Goal: Information Seeking & Learning: Learn about a topic

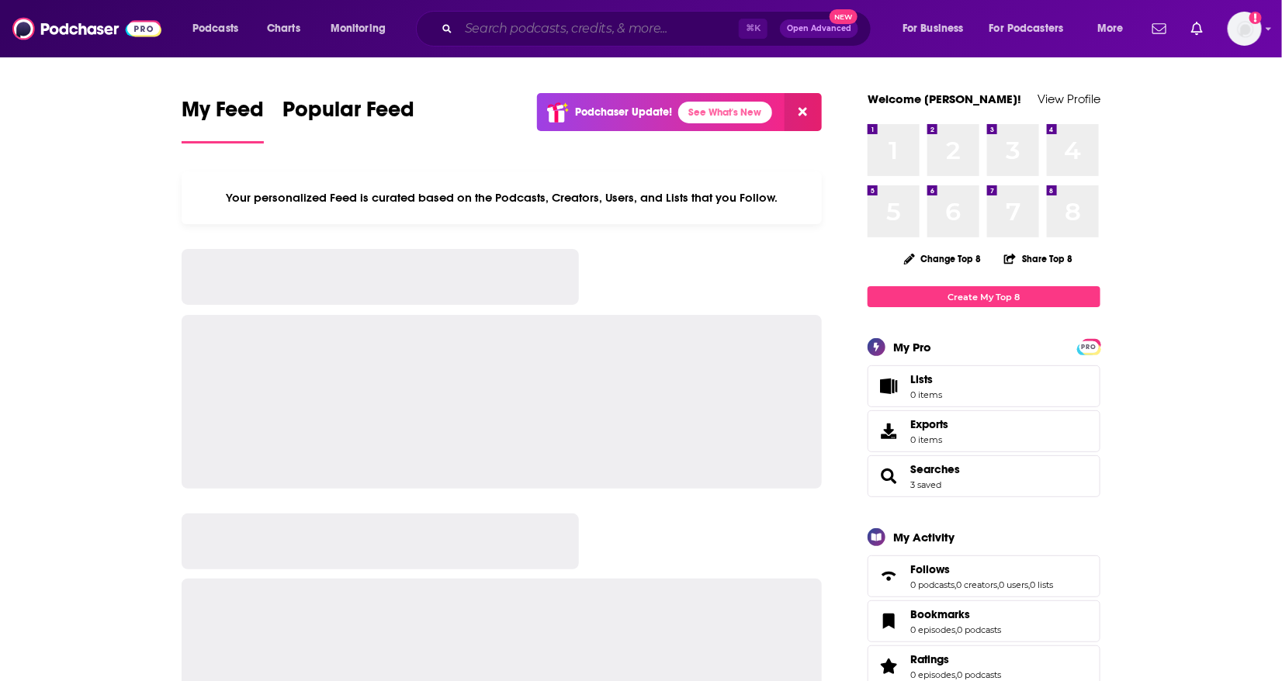
click at [583, 32] on input "Search podcasts, credits, & more..." at bounding box center [598, 28] width 280 height 25
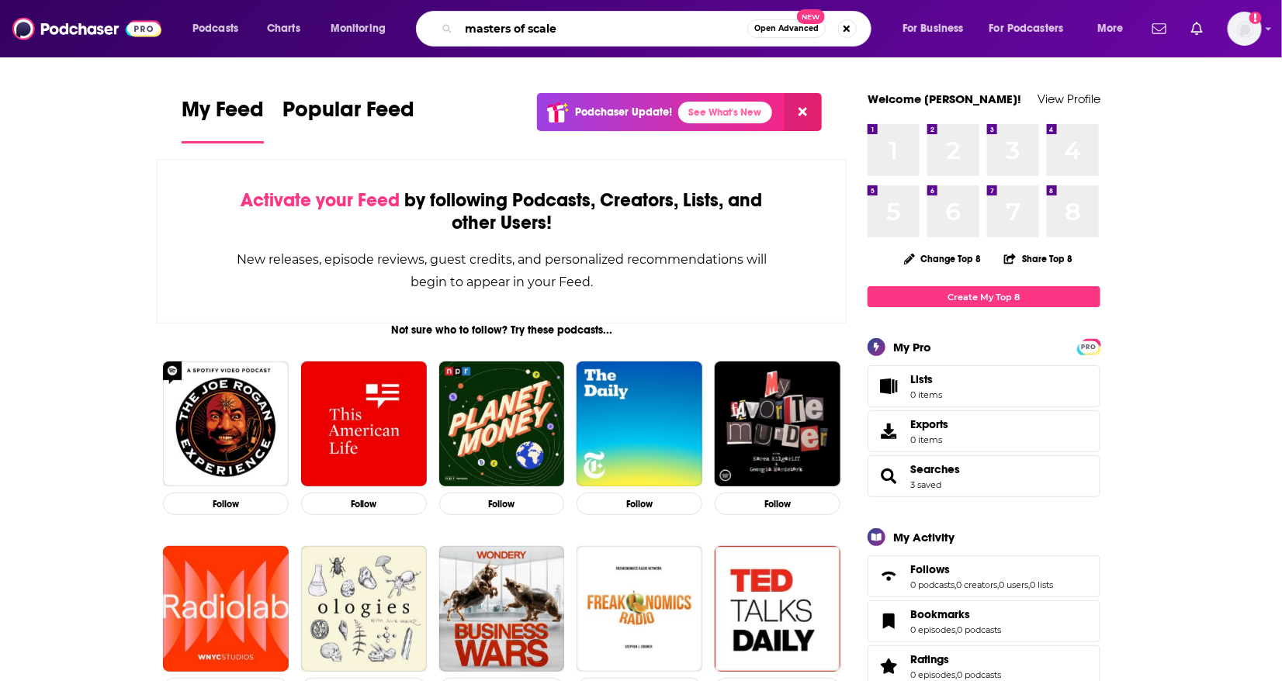
type input "masters of scale"
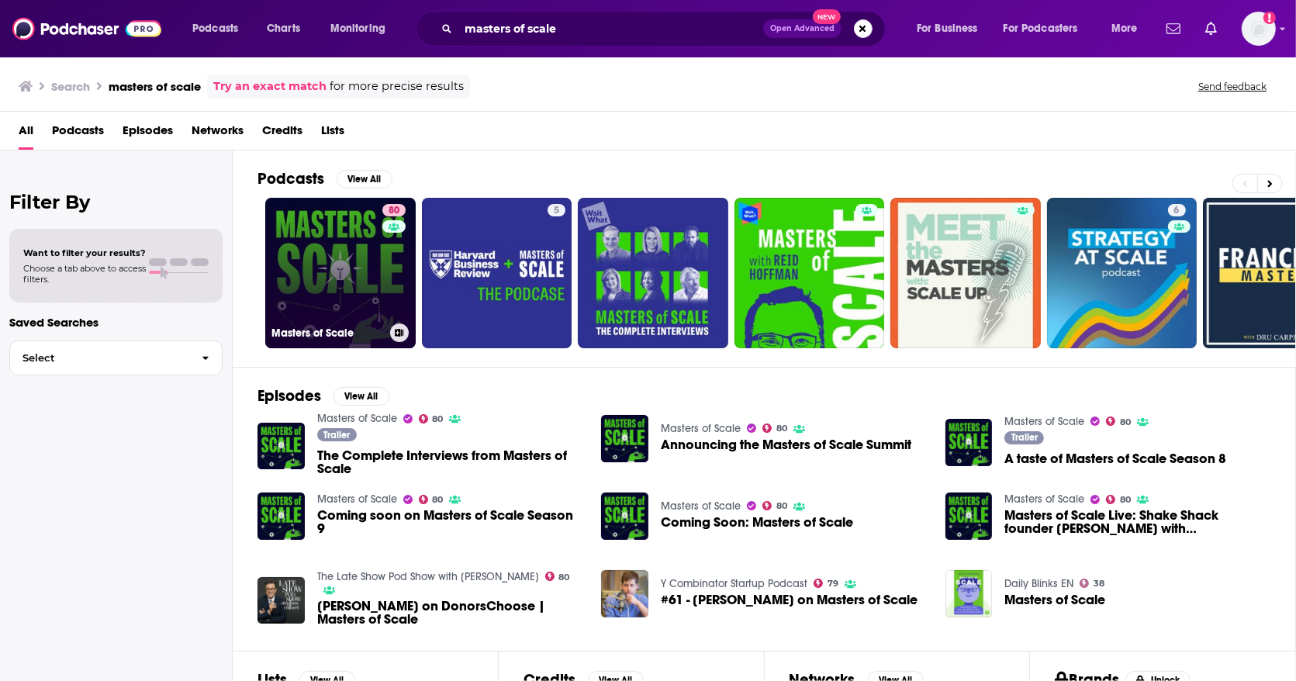
click at [307, 247] on link "80 Masters of Scale" at bounding box center [340, 273] width 151 height 151
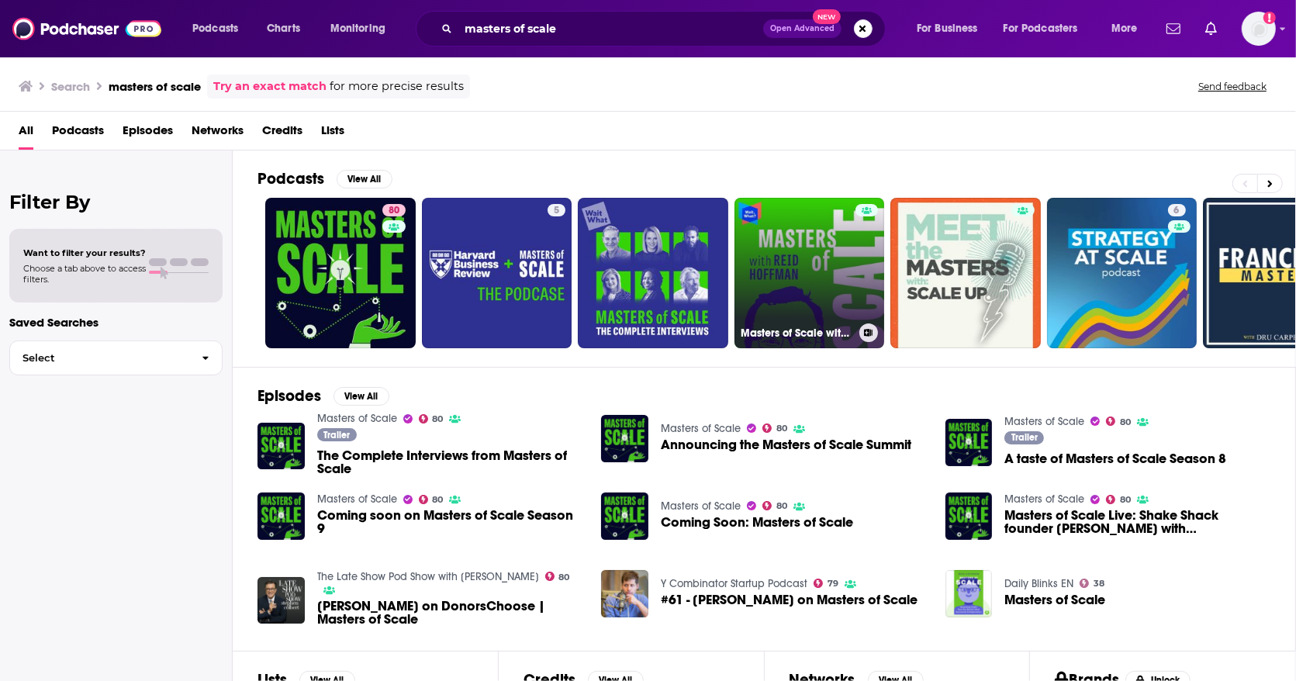
click at [805, 308] on link "Masters of Scale with [PERSON_NAME]" at bounding box center [810, 273] width 151 height 151
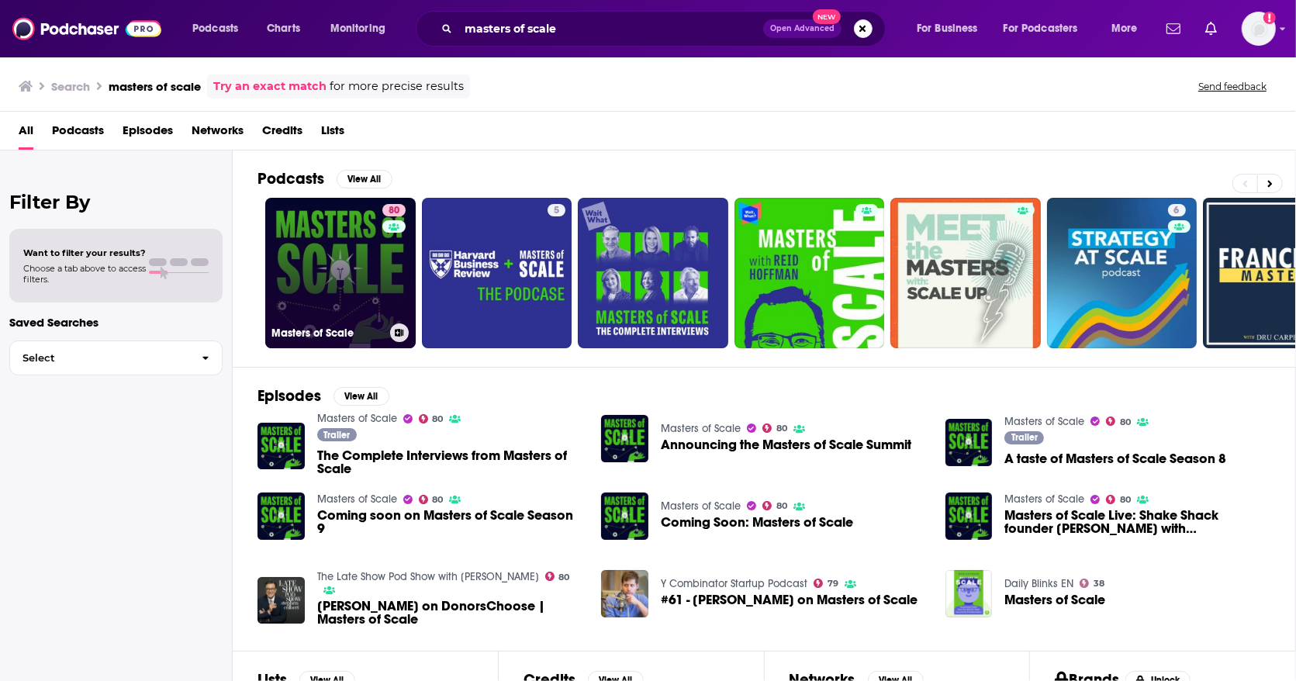
click at [288, 269] on link "80 Masters of Scale" at bounding box center [340, 273] width 151 height 151
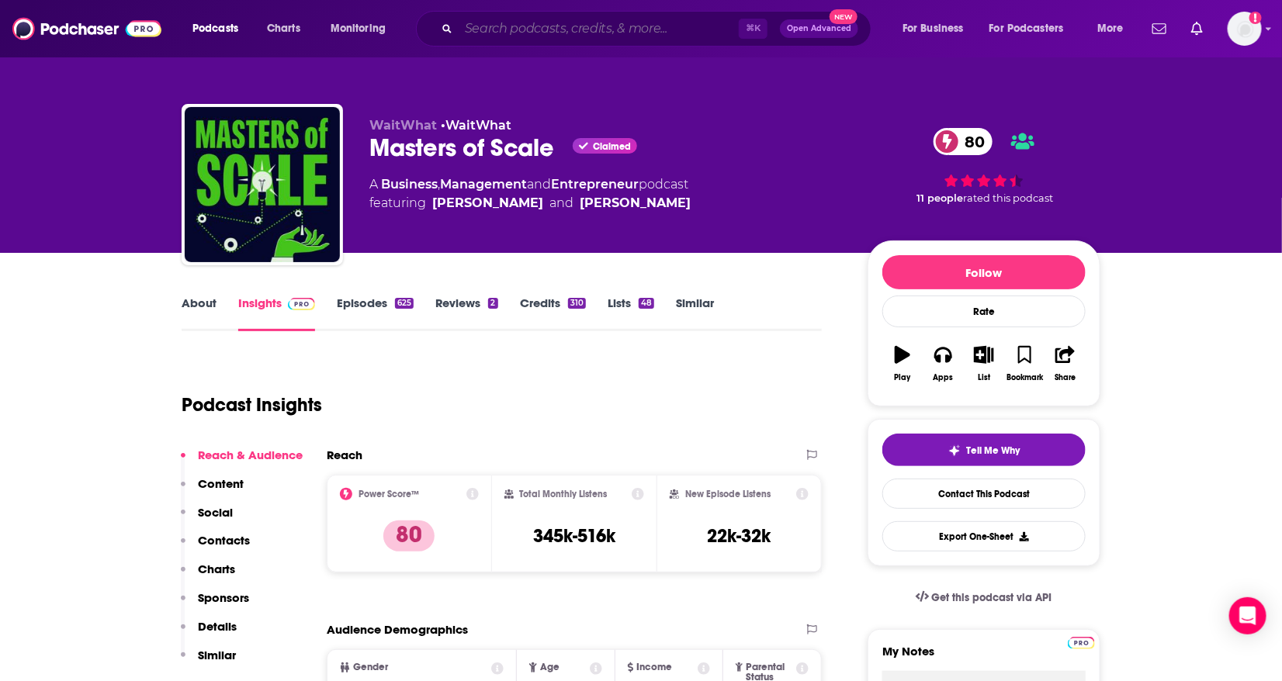
click at [529, 35] on input "Search podcasts, credits, & more..." at bounding box center [598, 28] width 280 height 25
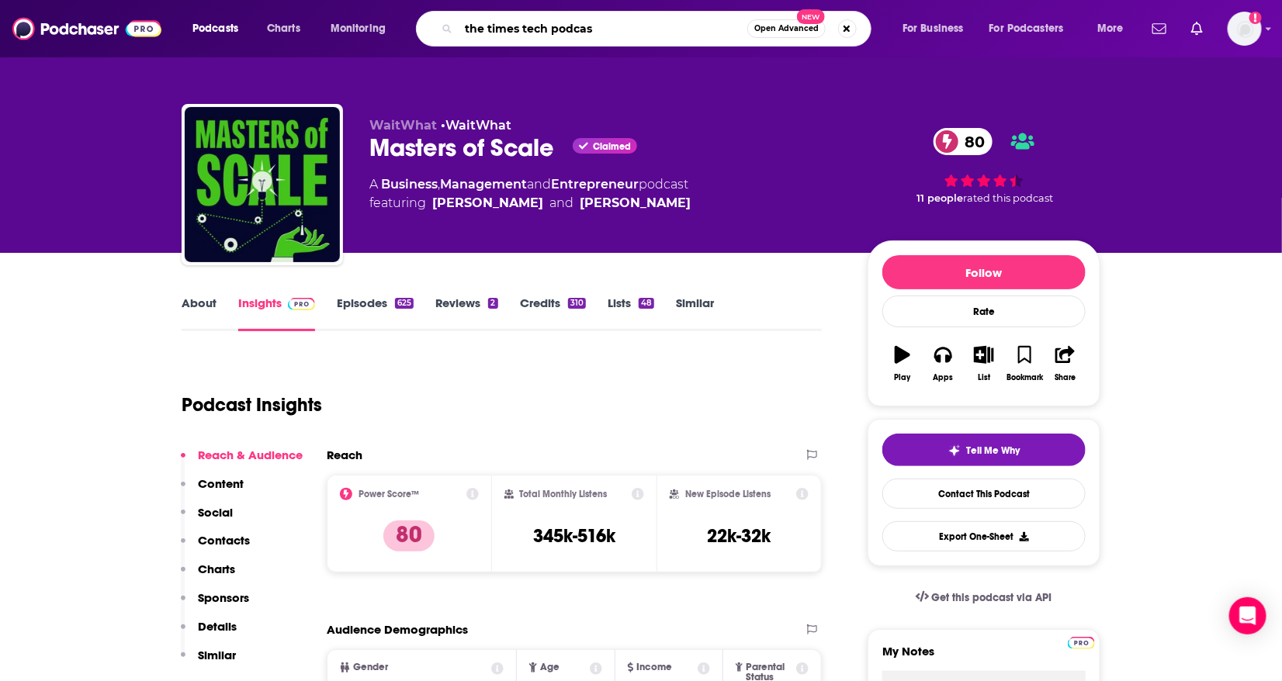
type input "the times tech podcast"
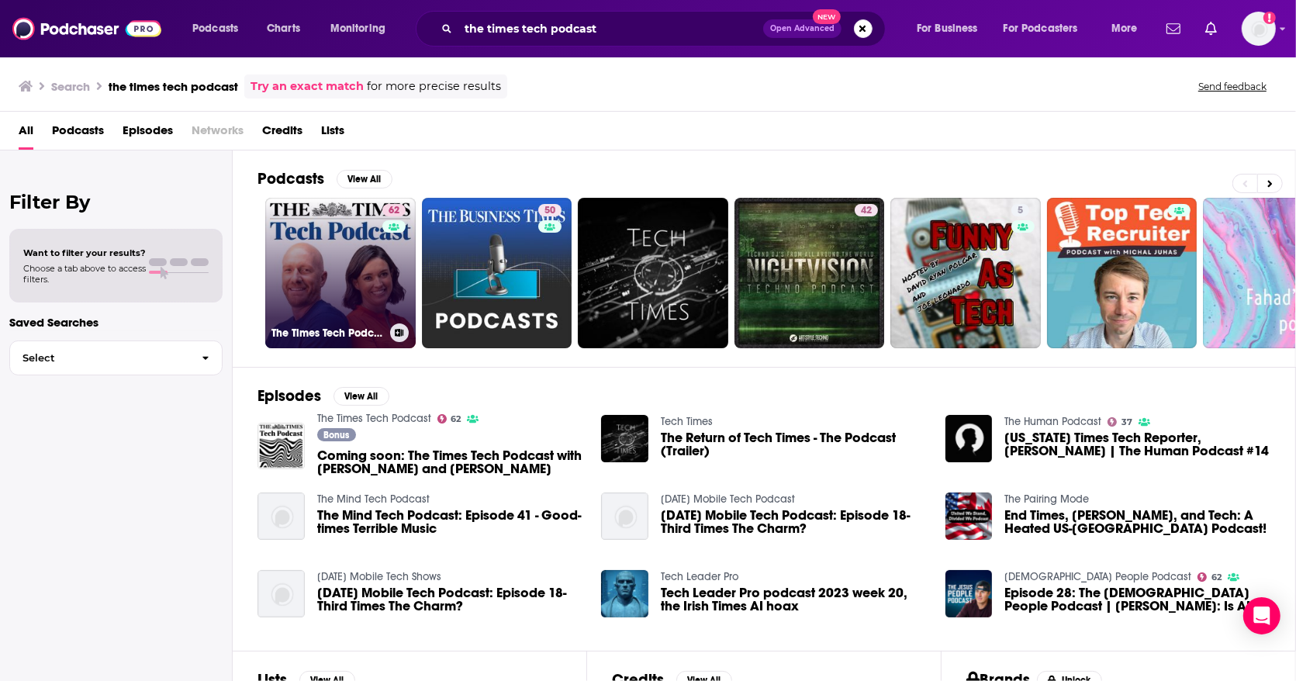
click at [321, 272] on link "62 The Times Tech Podcast" at bounding box center [340, 273] width 151 height 151
